Goal: Download file/media

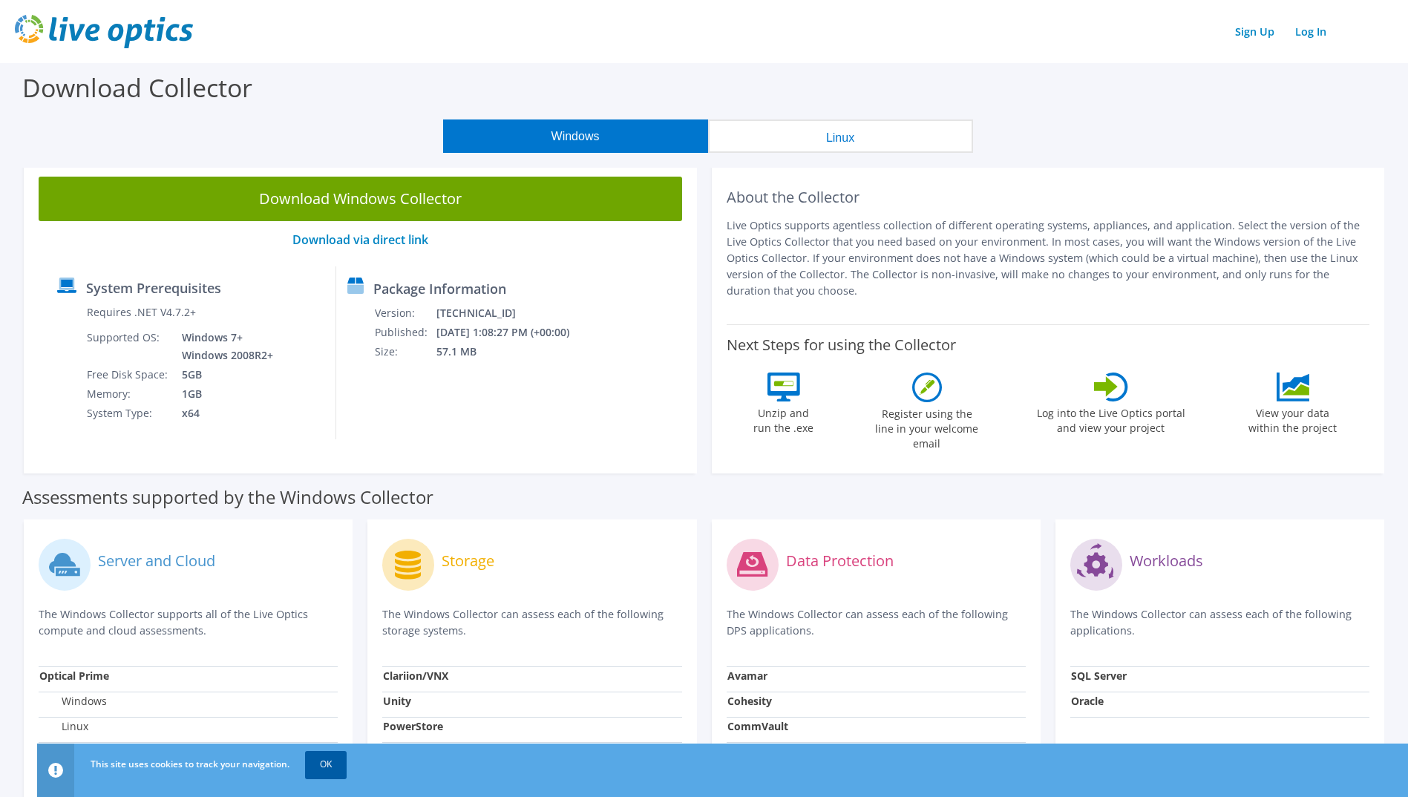
click at [337, 770] on link "OK" at bounding box center [326, 764] width 42 height 27
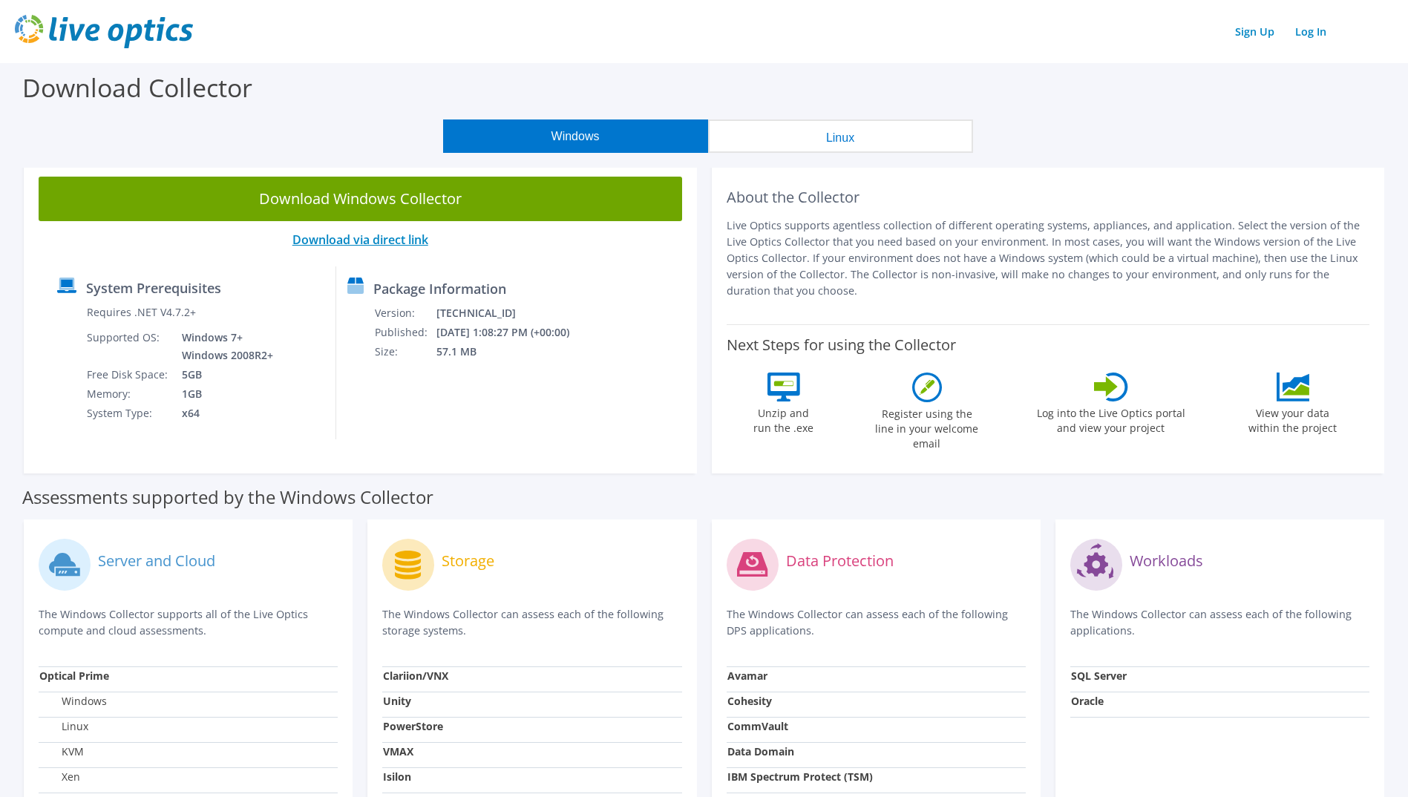
click at [340, 239] on link "Download via direct link" at bounding box center [360, 240] width 136 height 16
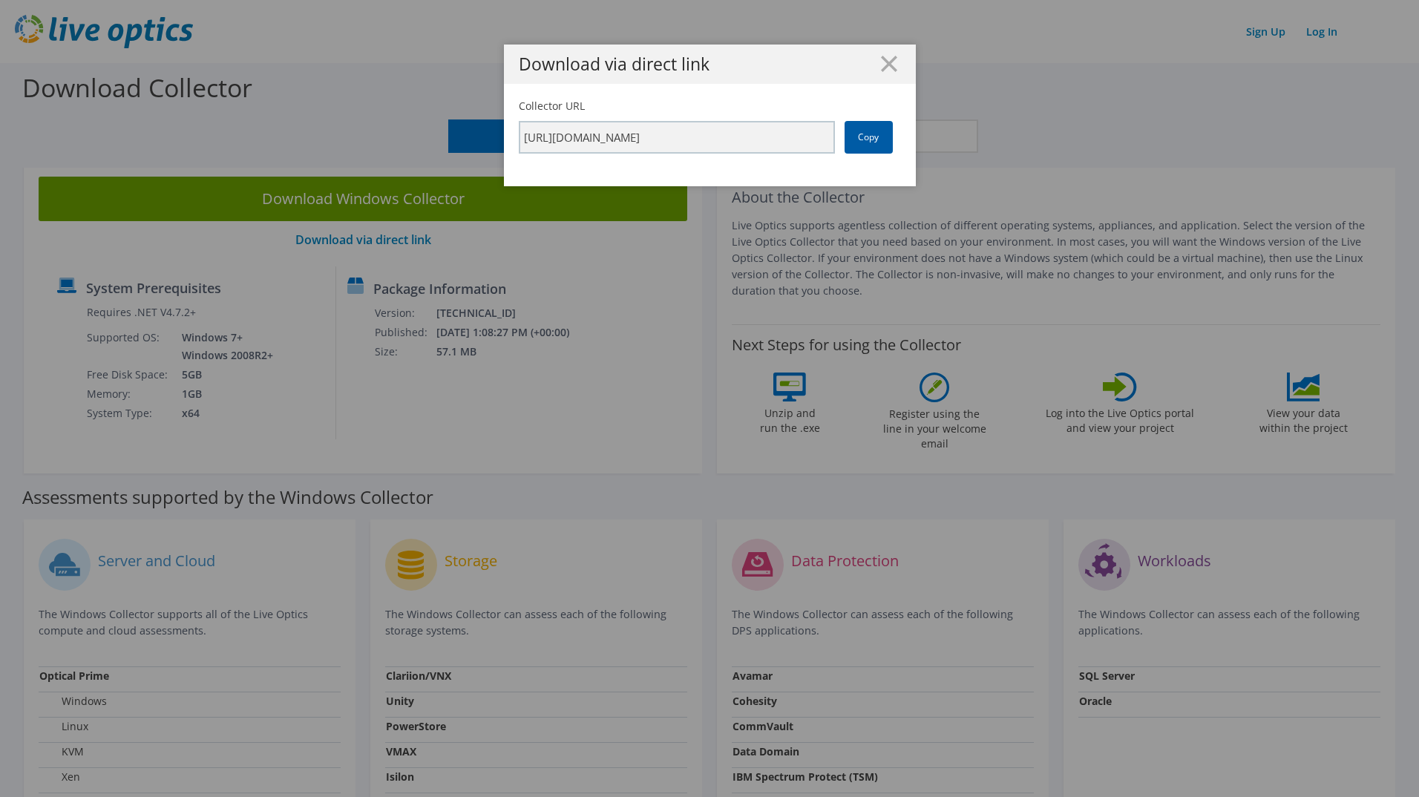
click at [863, 131] on link "Copy" at bounding box center [868, 137] width 48 height 33
click at [867, 137] on link "Copy" at bounding box center [868, 137] width 48 height 33
click at [885, 58] on icon at bounding box center [889, 64] width 16 height 16
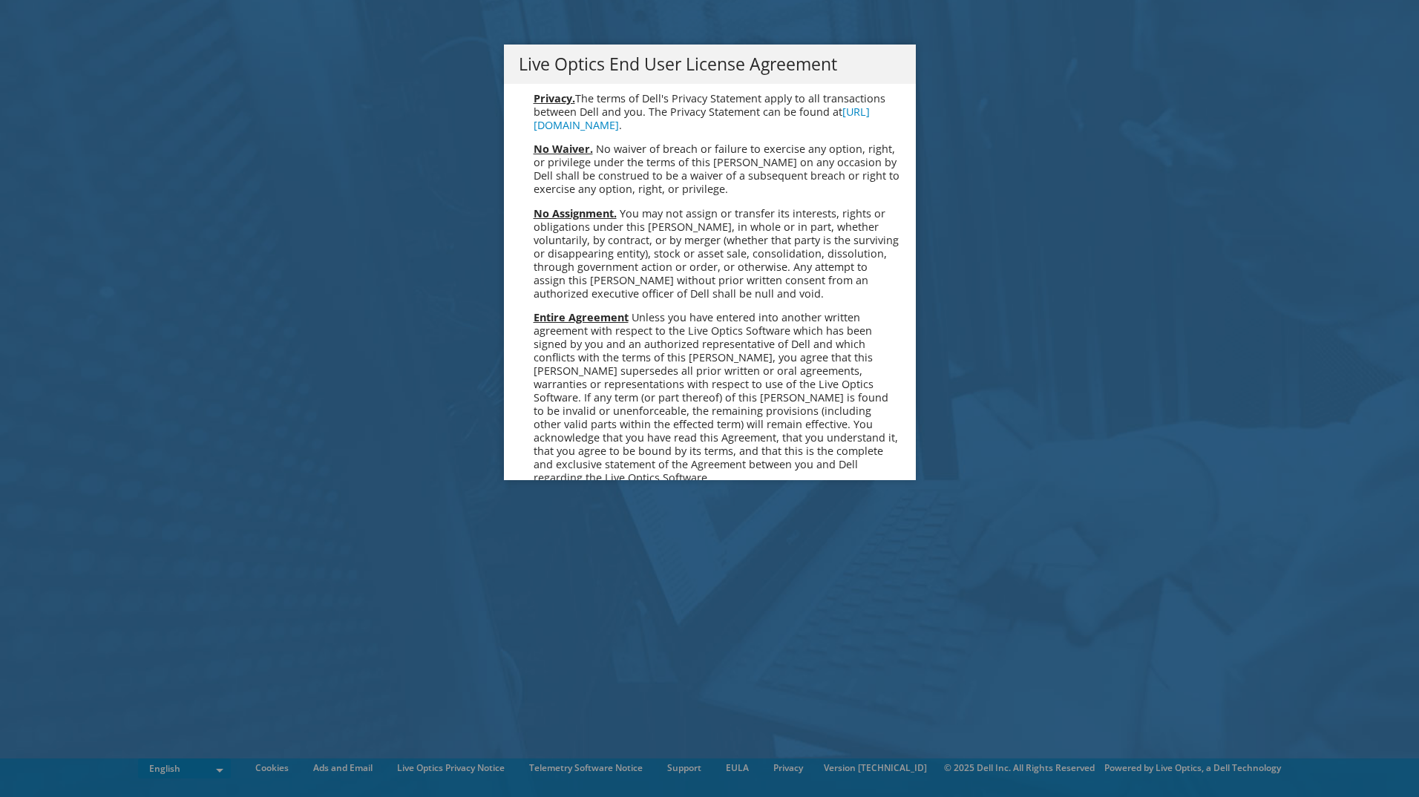
scroll to position [5611, 0]
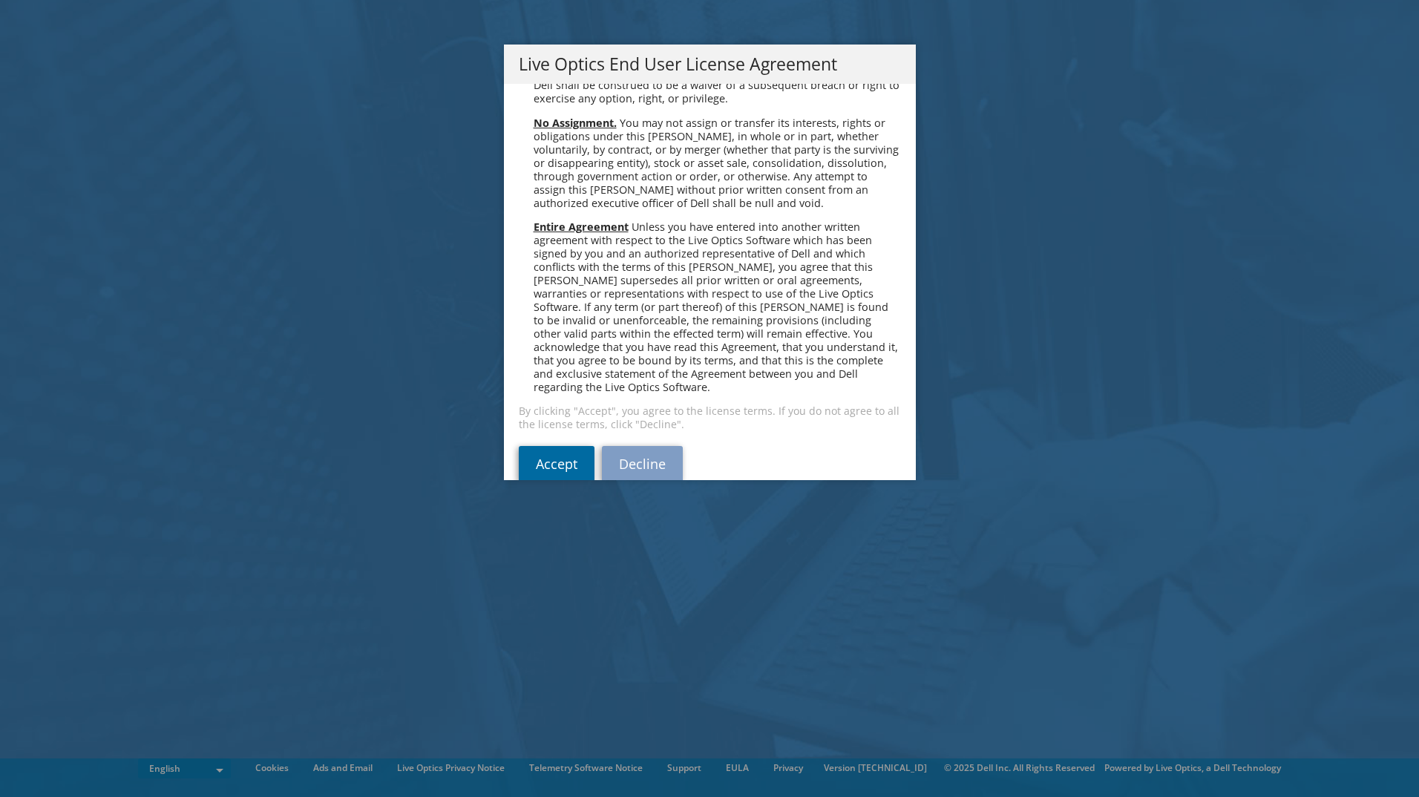
click at [559, 446] on link "Accept" at bounding box center [557, 464] width 76 height 36
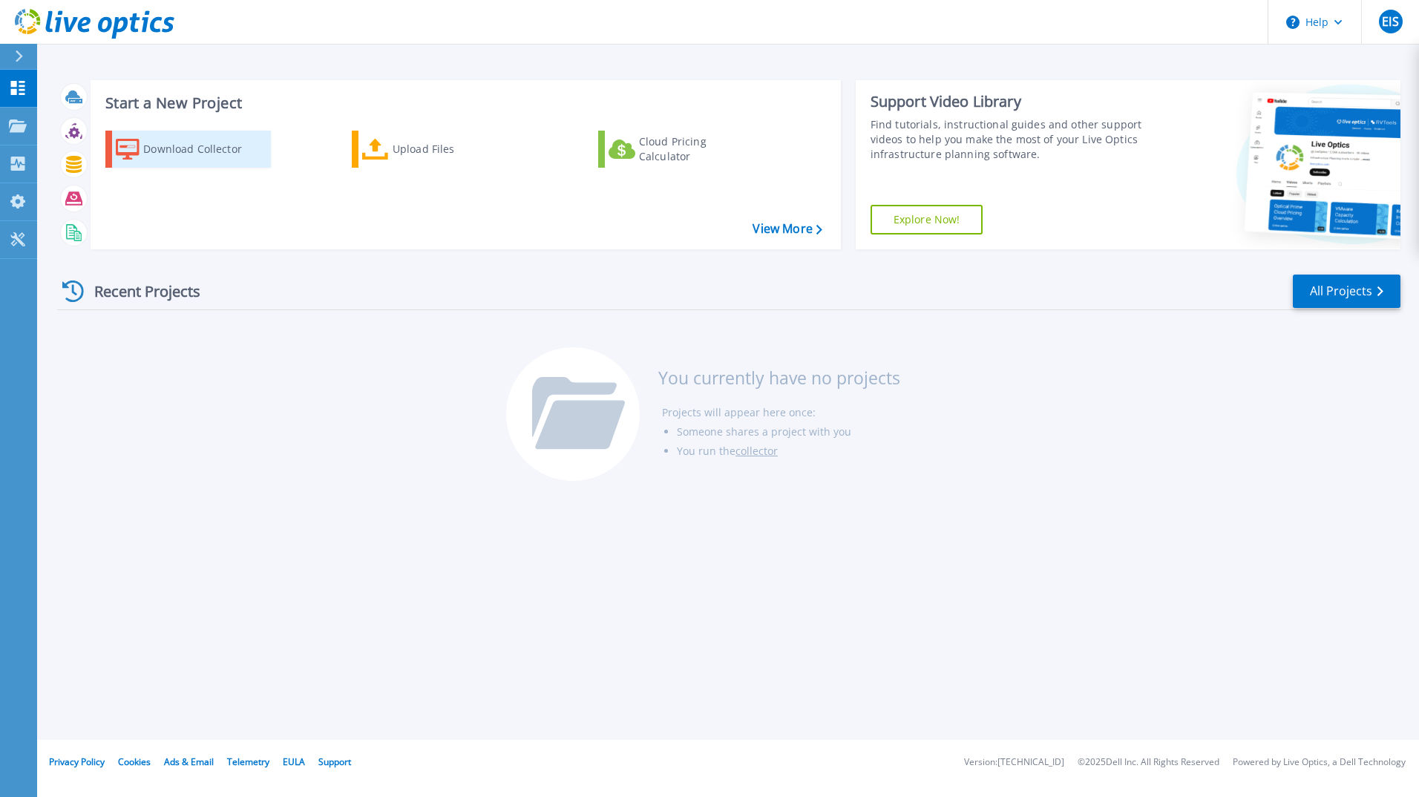
click at [193, 148] on div "Download Collector" at bounding box center [202, 149] width 119 height 30
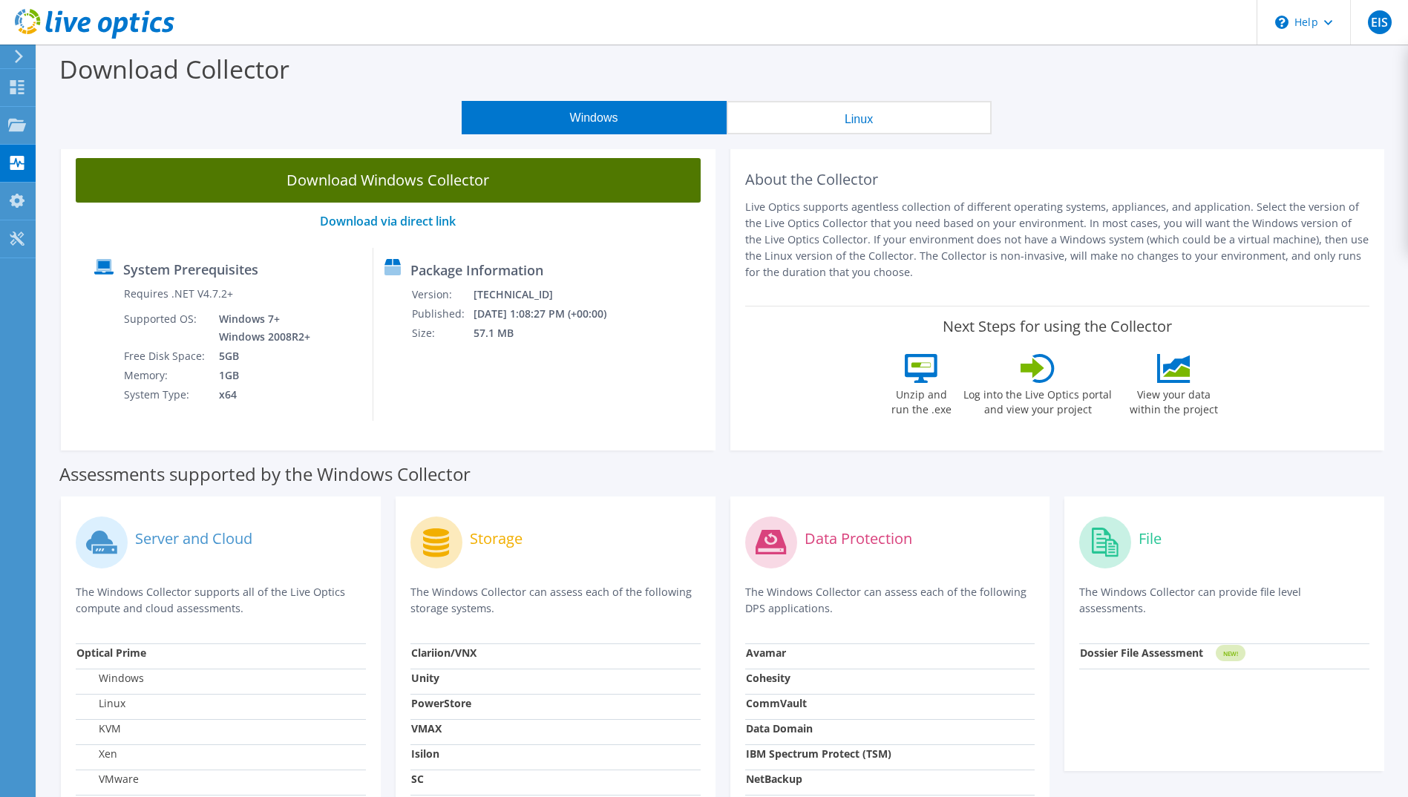
click at [293, 185] on link "Download Windows Collector" at bounding box center [388, 180] width 625 height 45
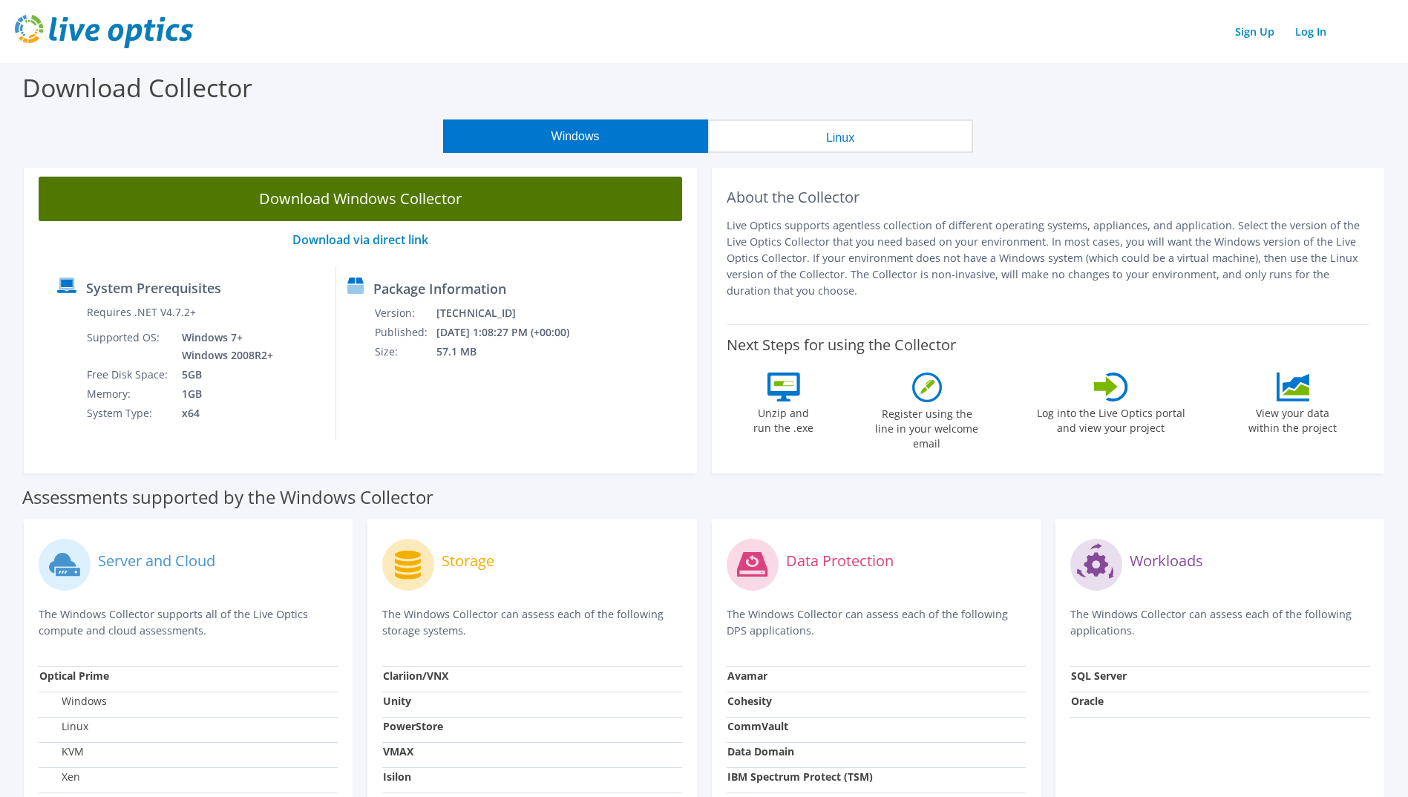
click at [390, 200] on link "Download Windows Collector" at bounding box center [360, 199] width 643 height 45
